Goal: Navigation & Orientation: Understand site structure

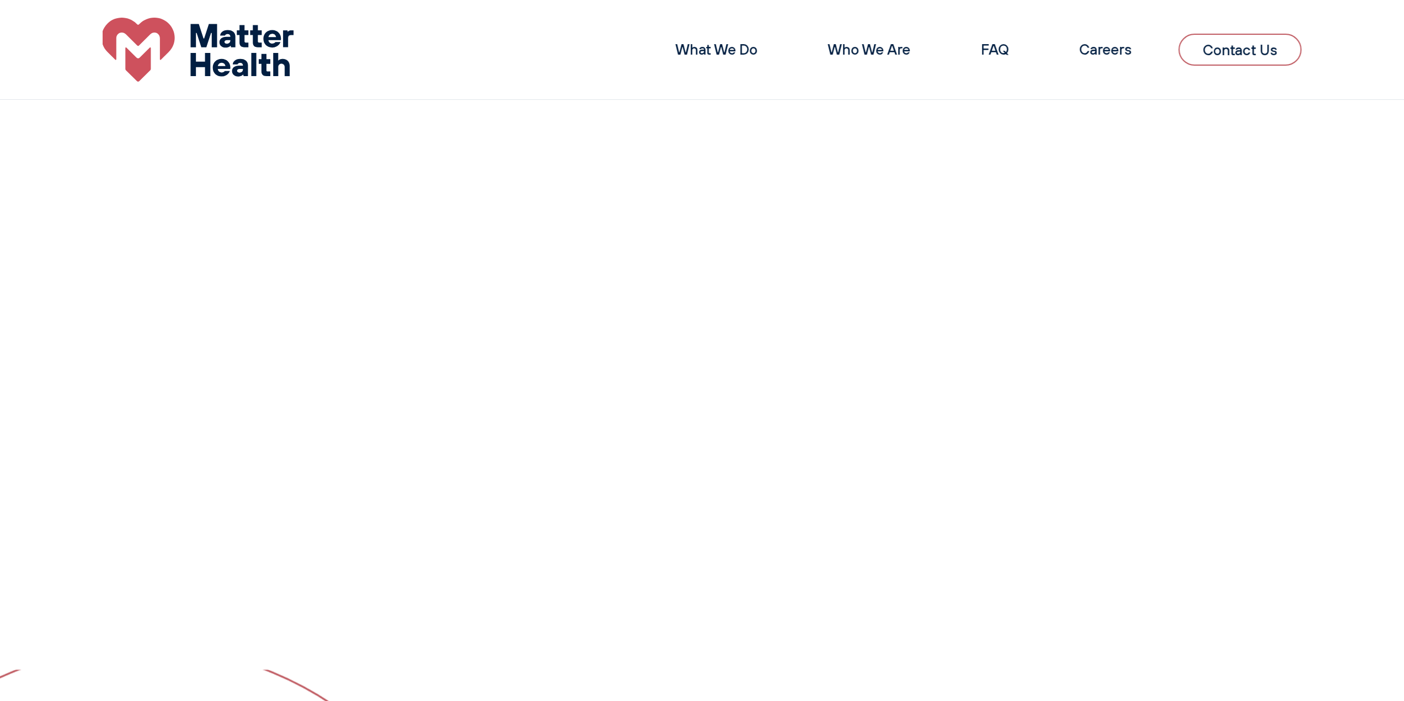
click at [706, 45] on link "What We Do" at bounding box center [716, 49] width 82 height 18
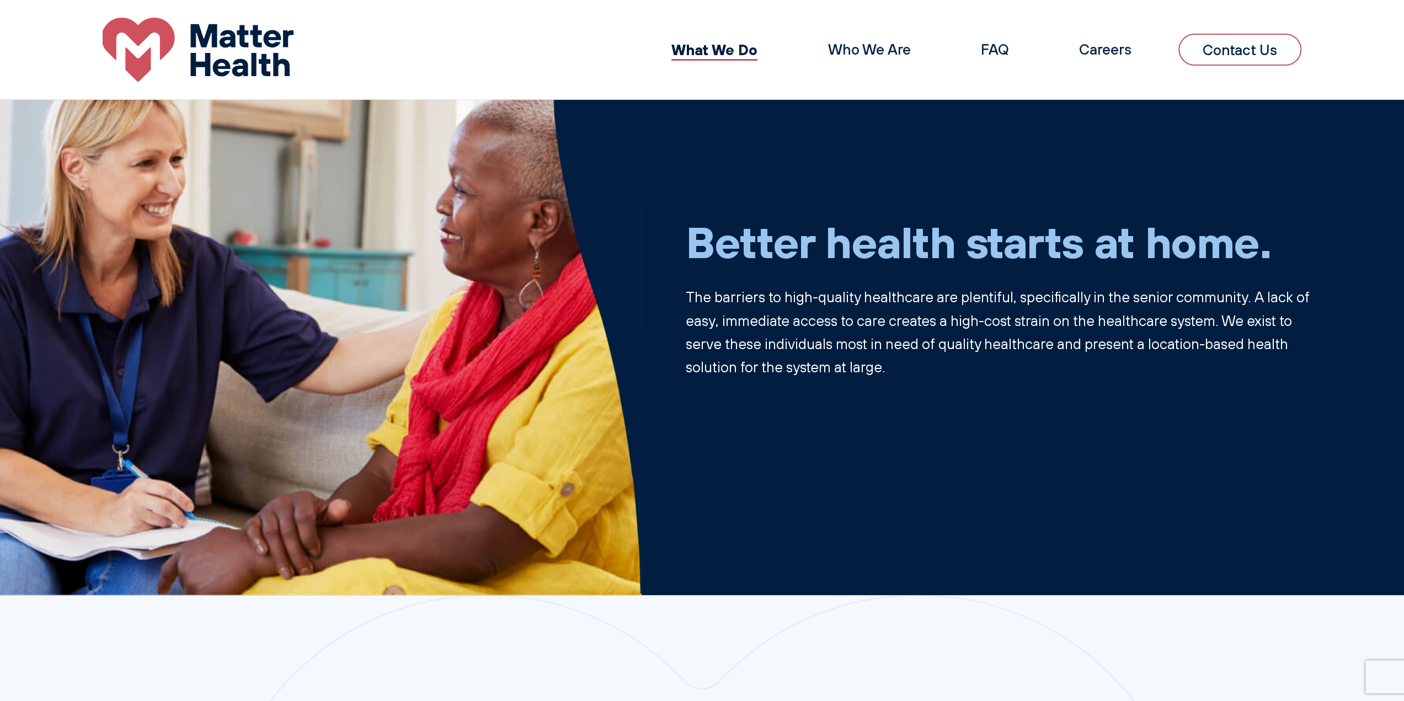
scroll to position [23, 0]
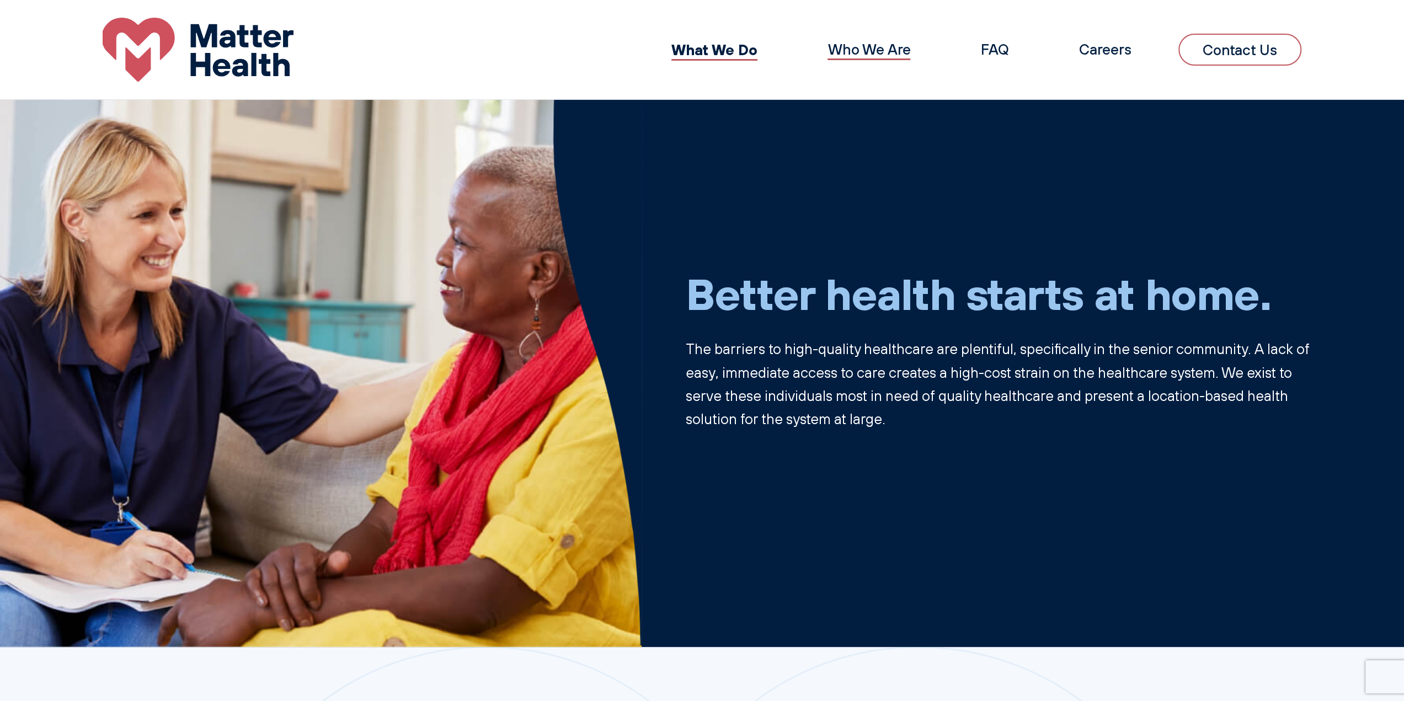
click at [851, 44] on link "Who We Are" at bounding box center [869, 49] width 83 height 18
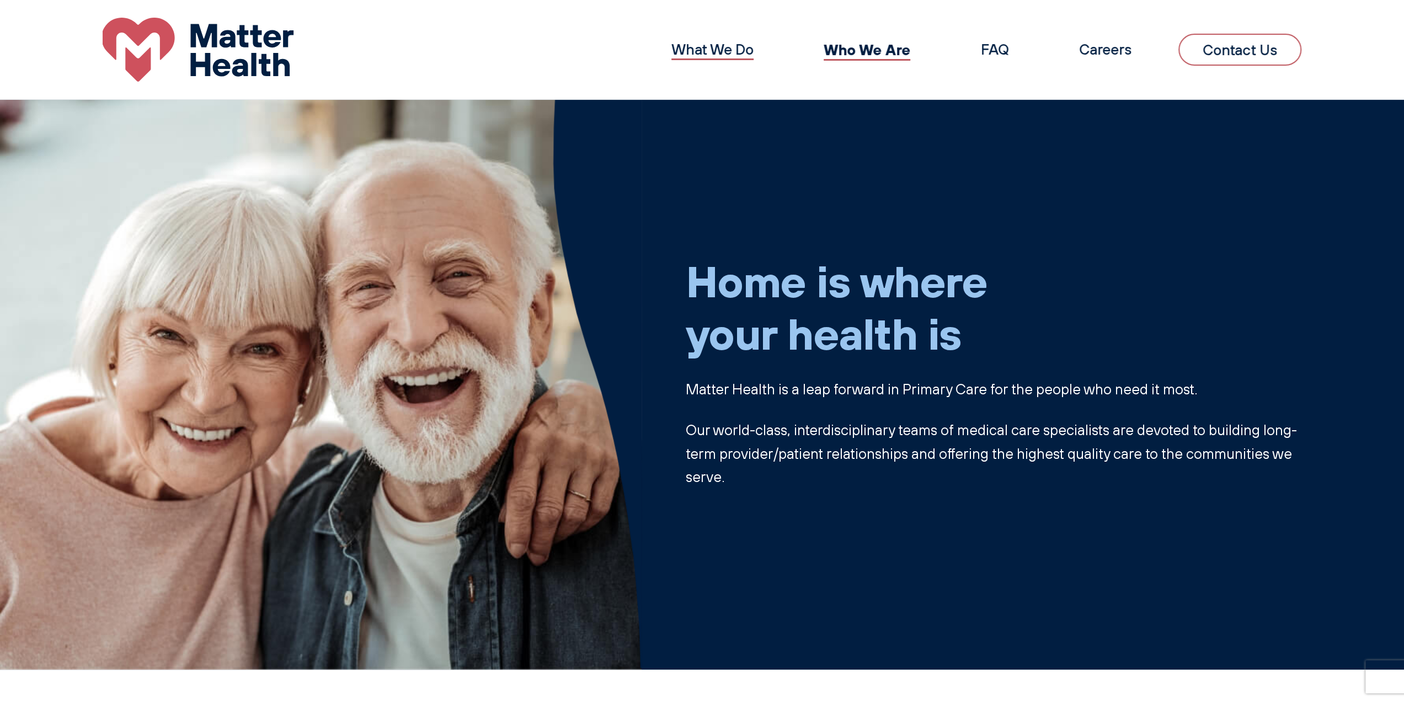
click at [709, 47] on link "What We Do" at bounding box center [713, 49] width 82 height 18
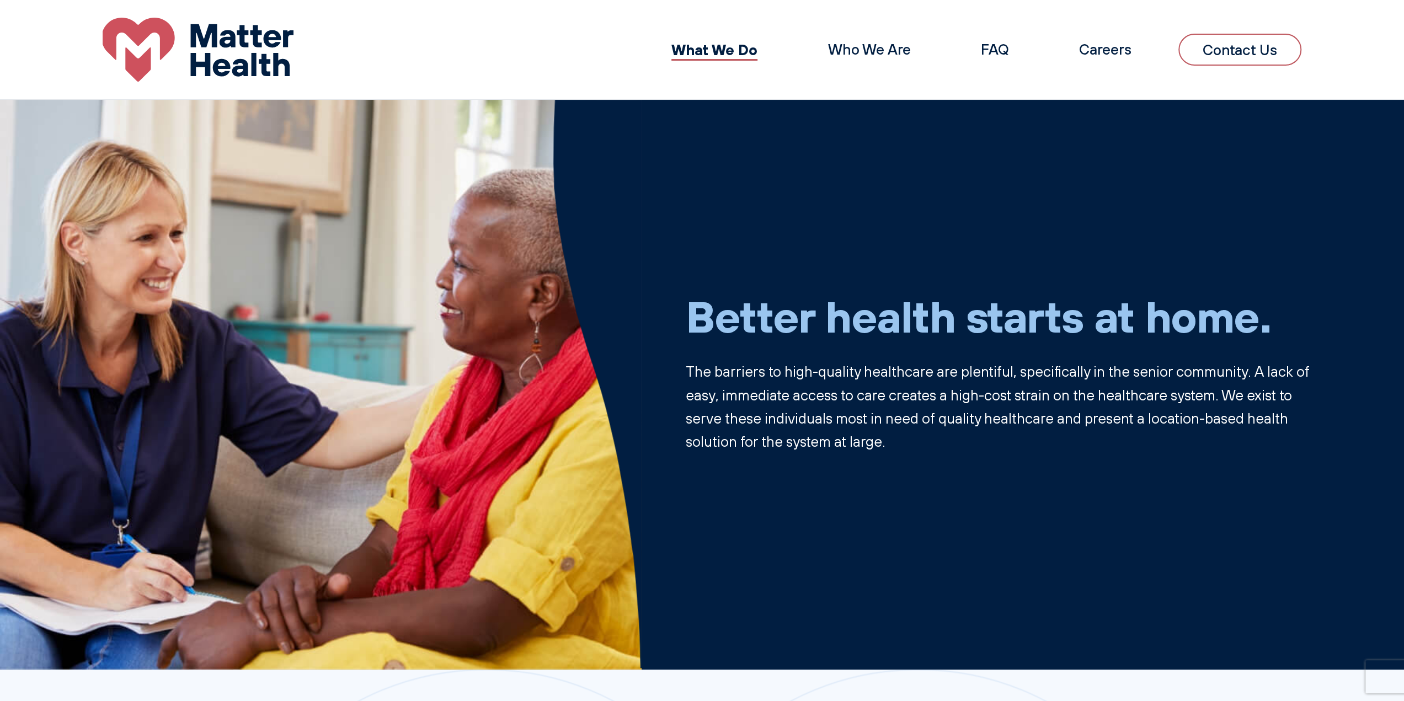
click at [441, 36] on div "What We Do Who We Are FAQ Careers Contact Us" at bounding box center [702, 50] width 1404 height 65
